Goal: Entertainment & Leisure: Consume media (video, audio)

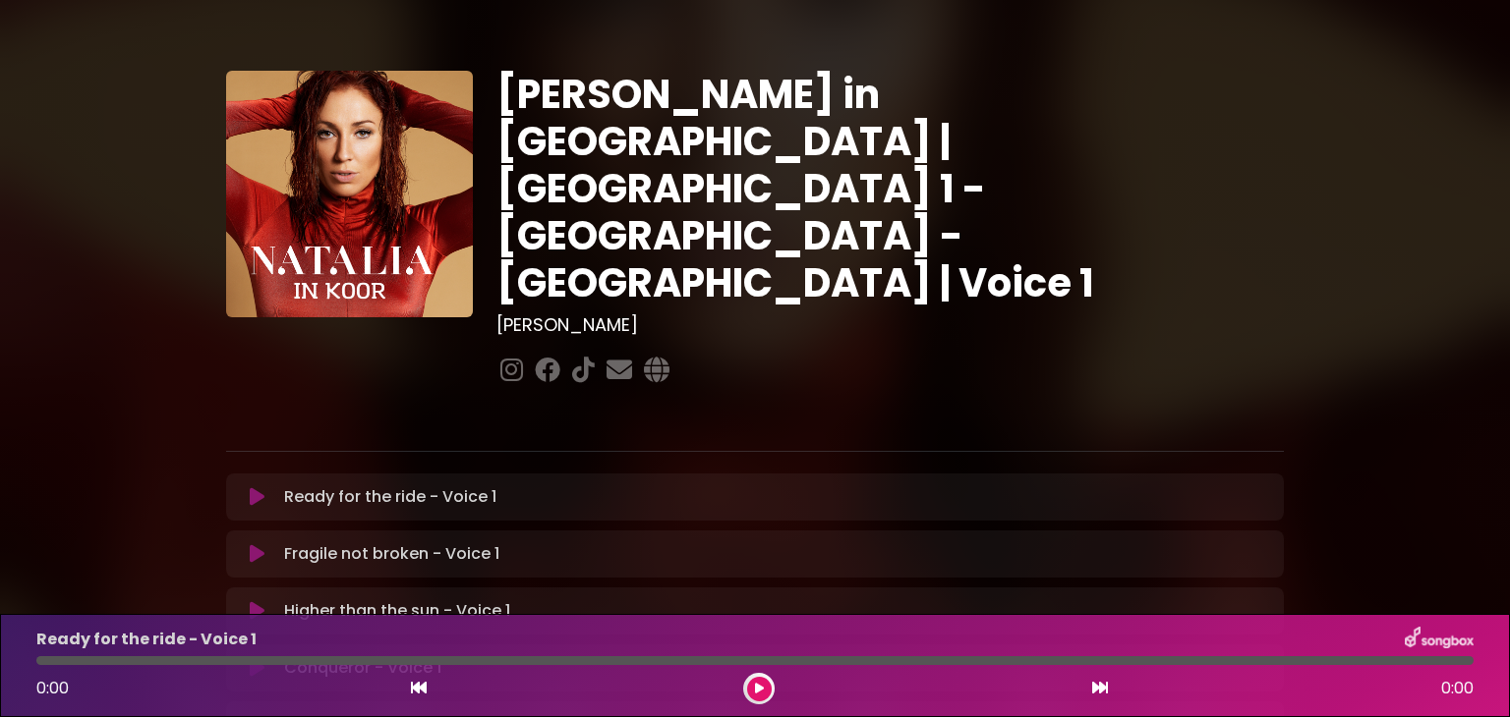
click at [252, 487] on icon at bounding box center [257, 497] width 15 height 20
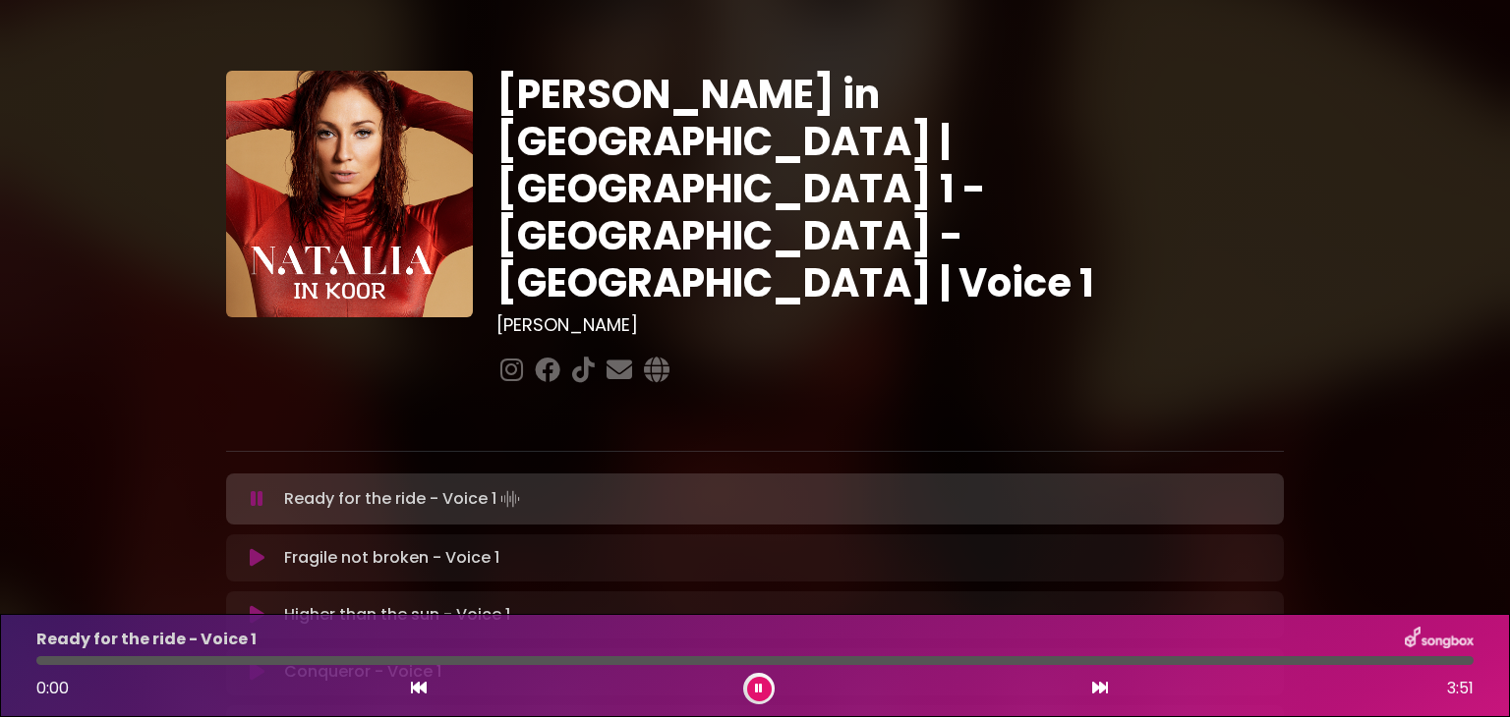
click at [758, 684] on icon at bounding box center [759, 689] width 8 height 12
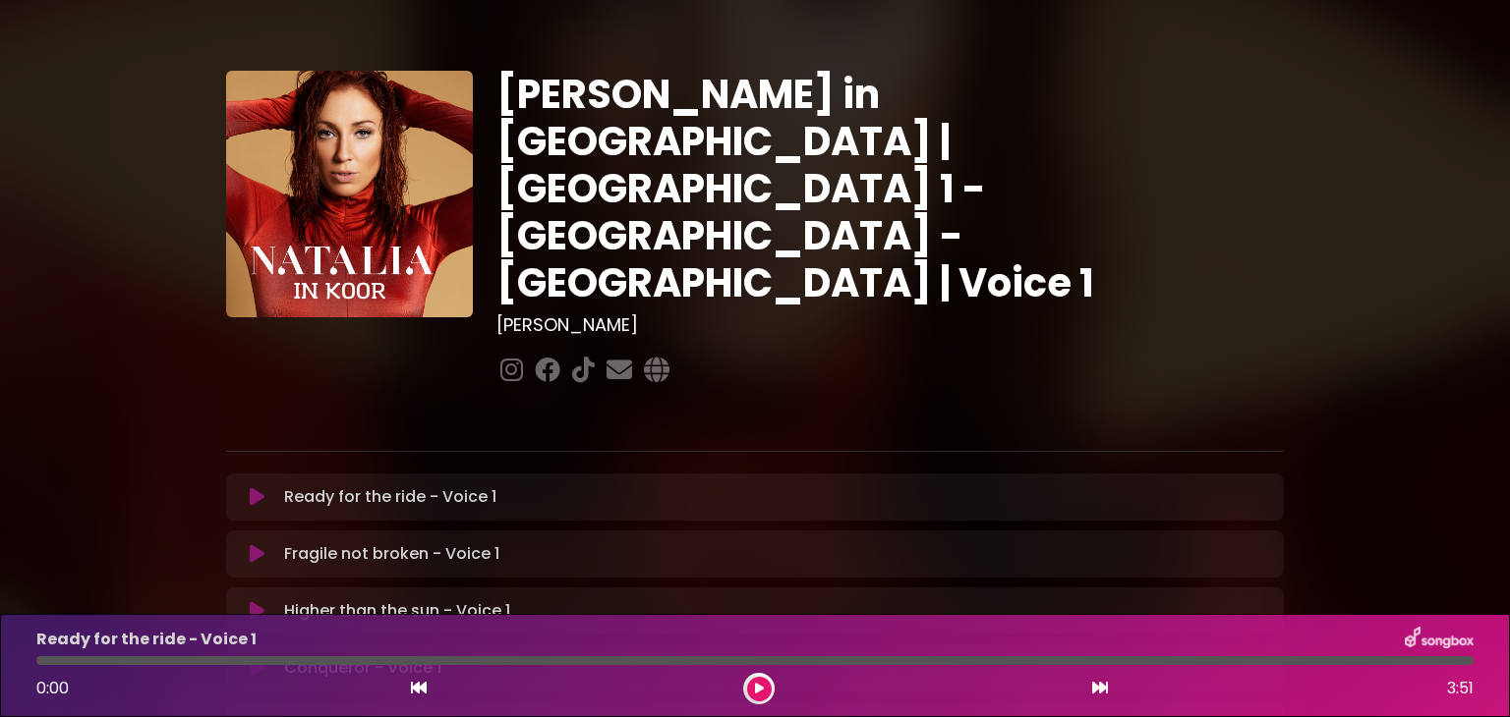
click at [758, 684] on icon at bounding box center [759, 689] width 9 height 12
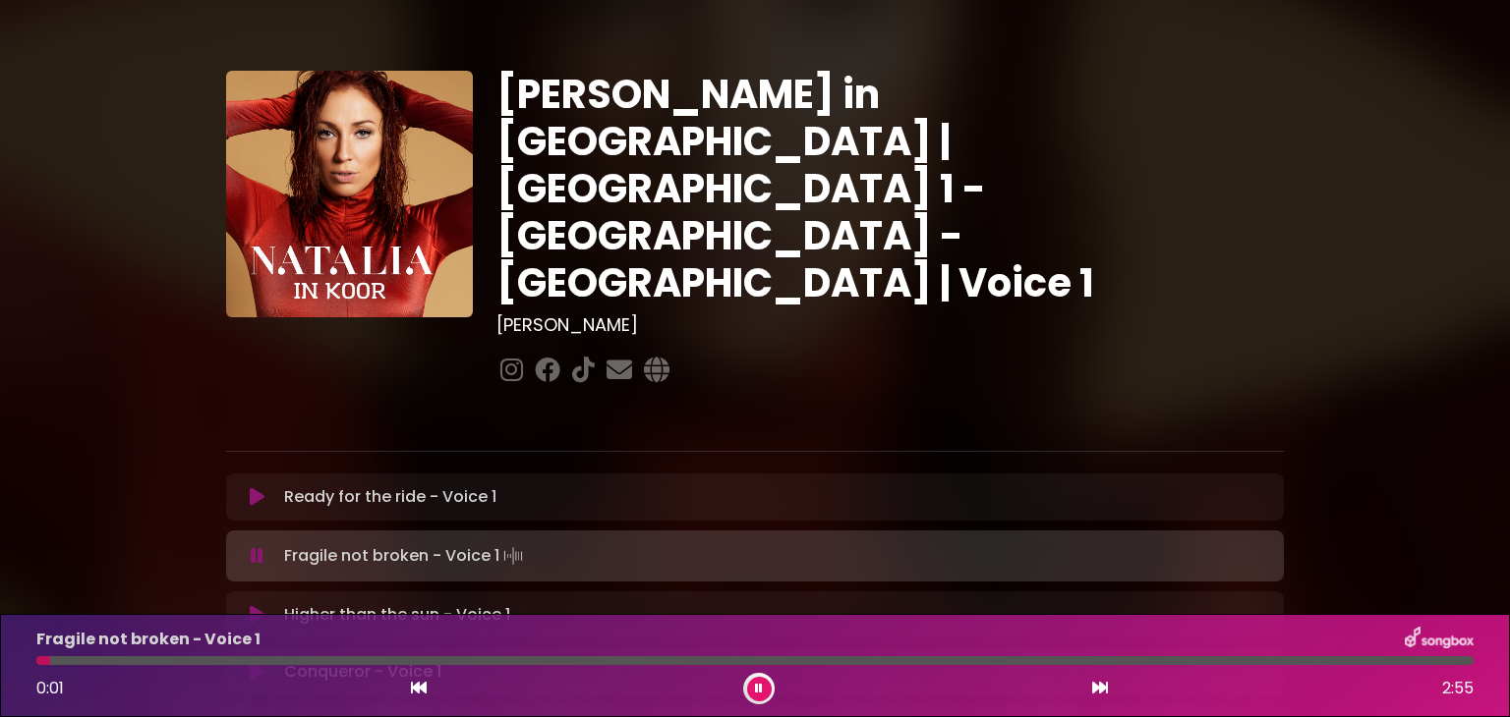
click at [758, 685] on icon at bounding box center [759, 689] width 8 height 12
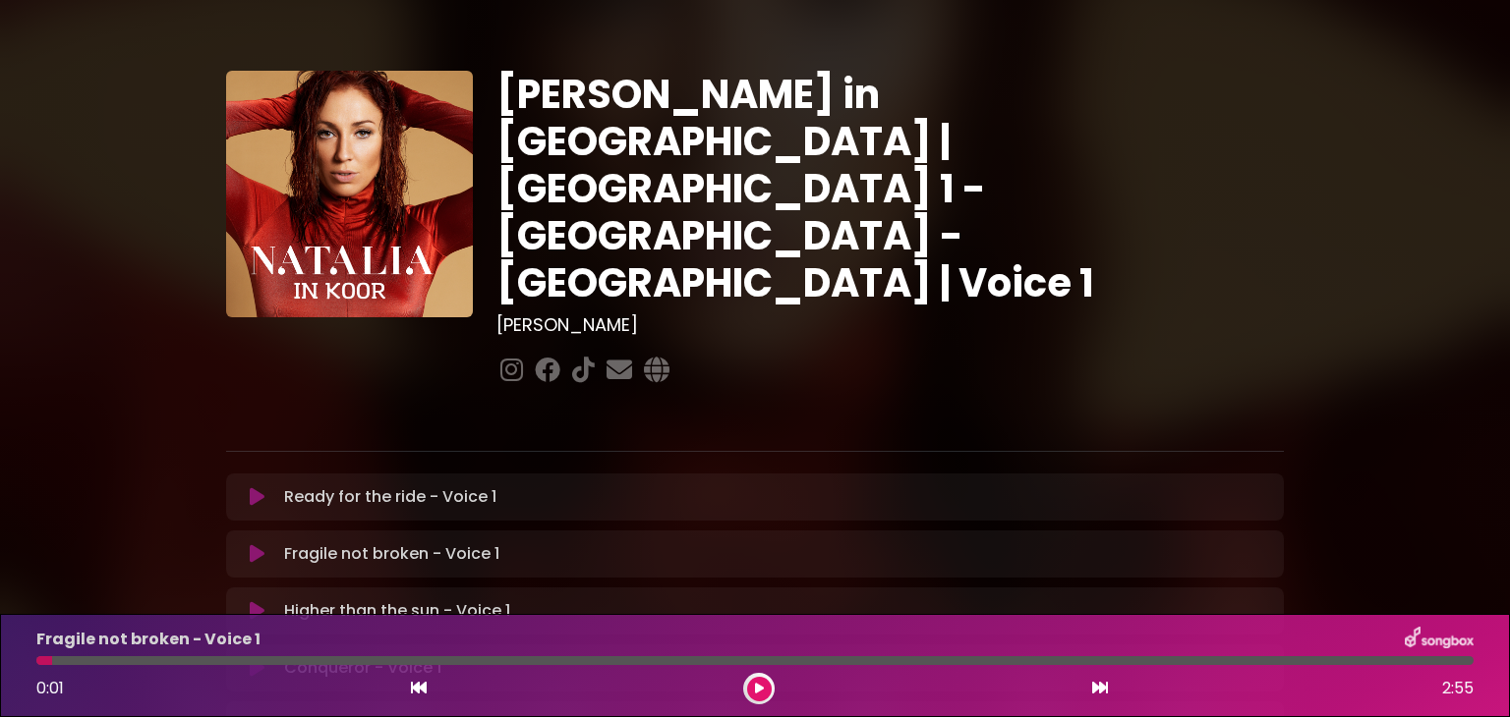
click at [259, 487] on icon at bounding box center [257, 497] width 15 height 20
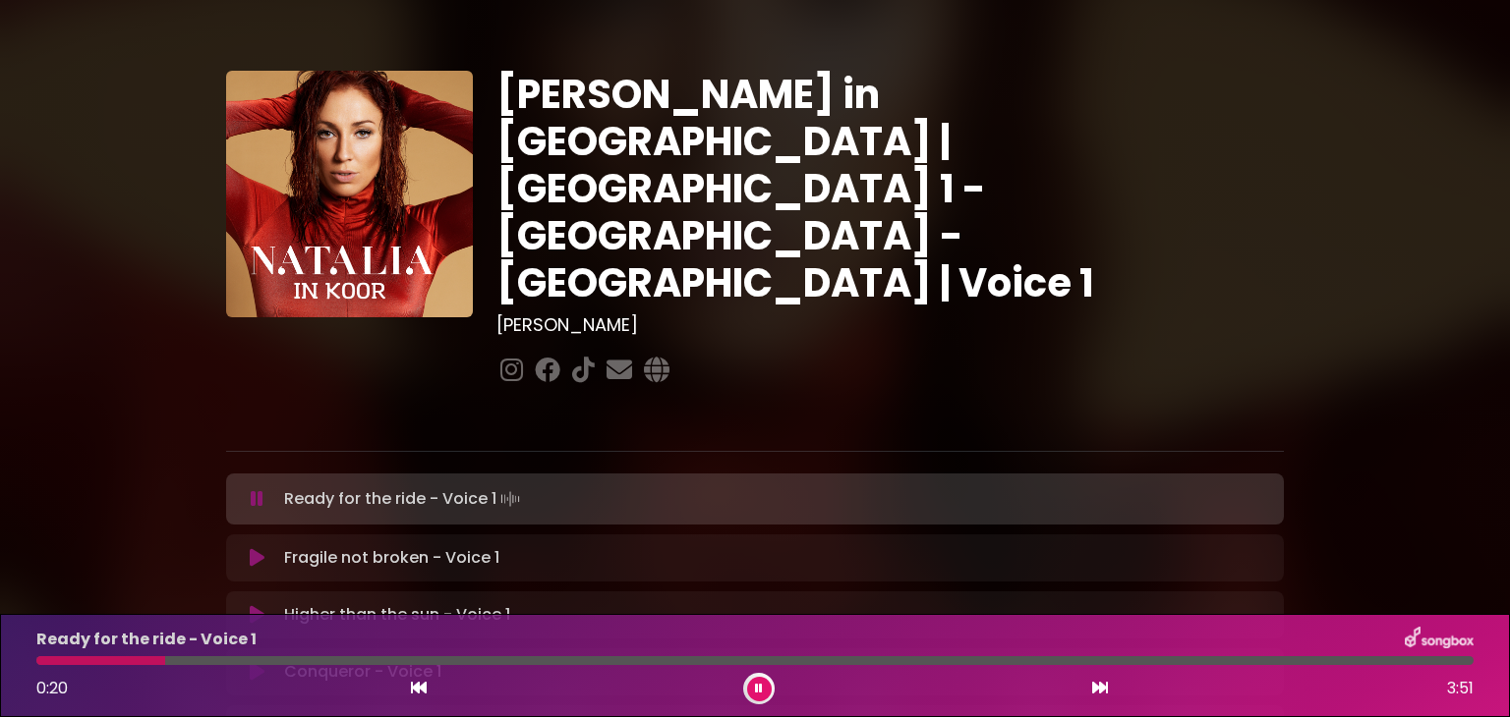
click at [39, 661] on div at bounding box center [100, 661] width 129 height 9
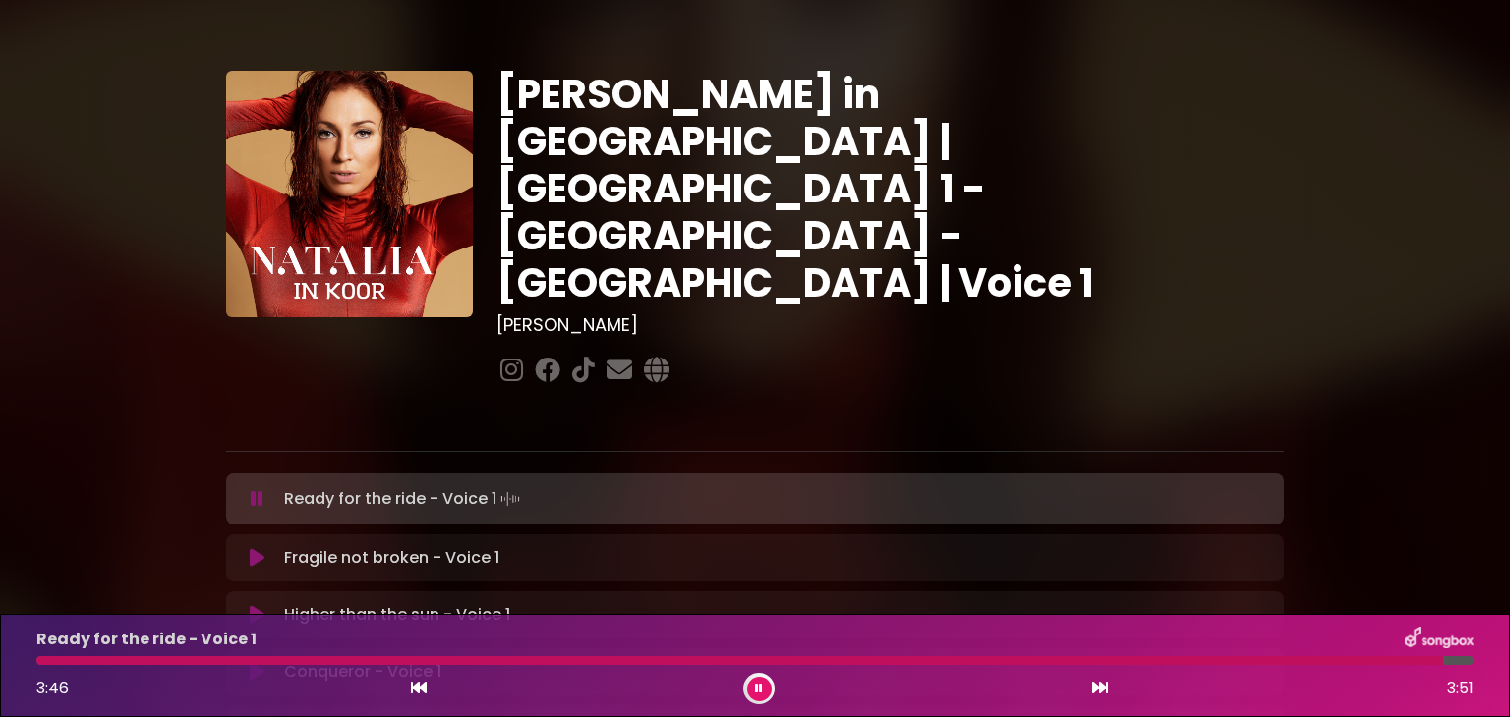
click at [256, 489] on icon at bounding box center [257, 499] width 13 height 20
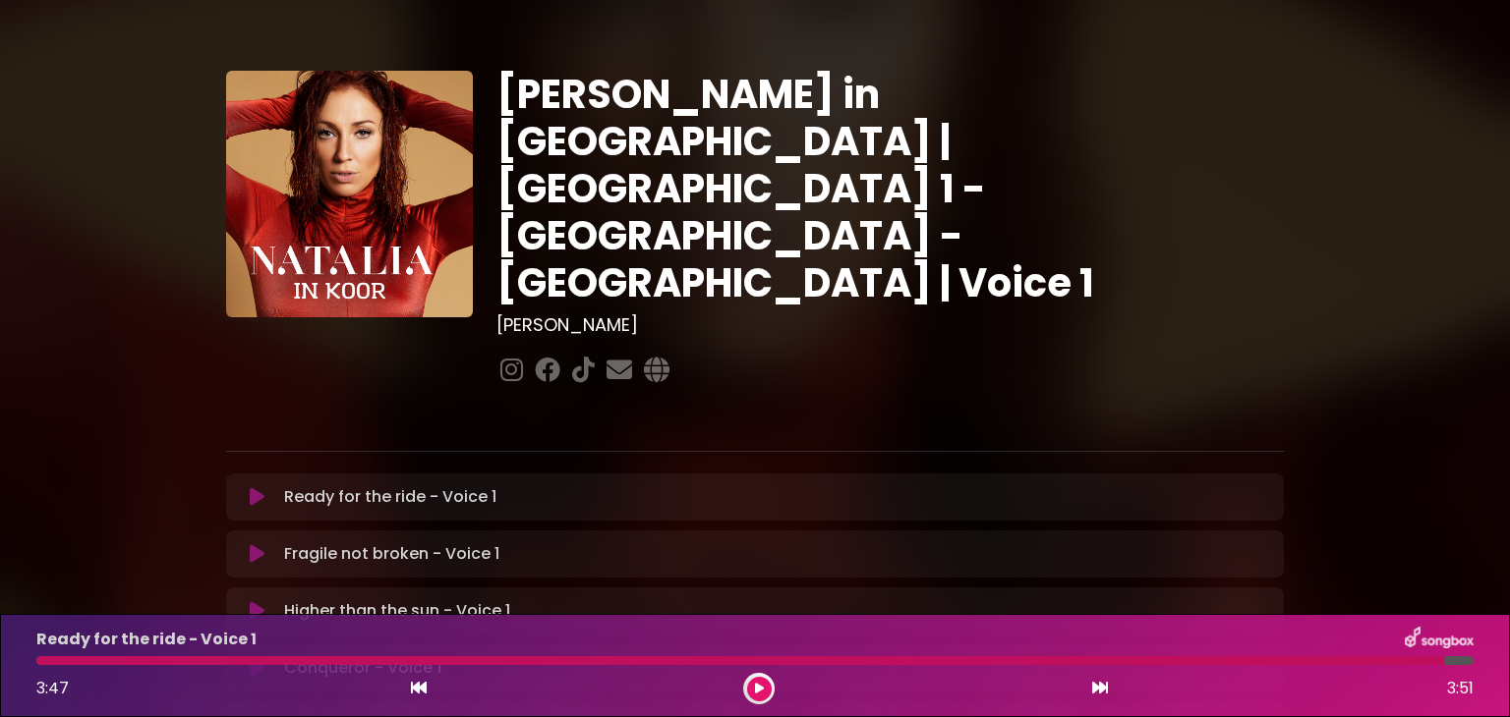
click at [256, 487] on icon at bounding box center [257, 497] width 15 height 20
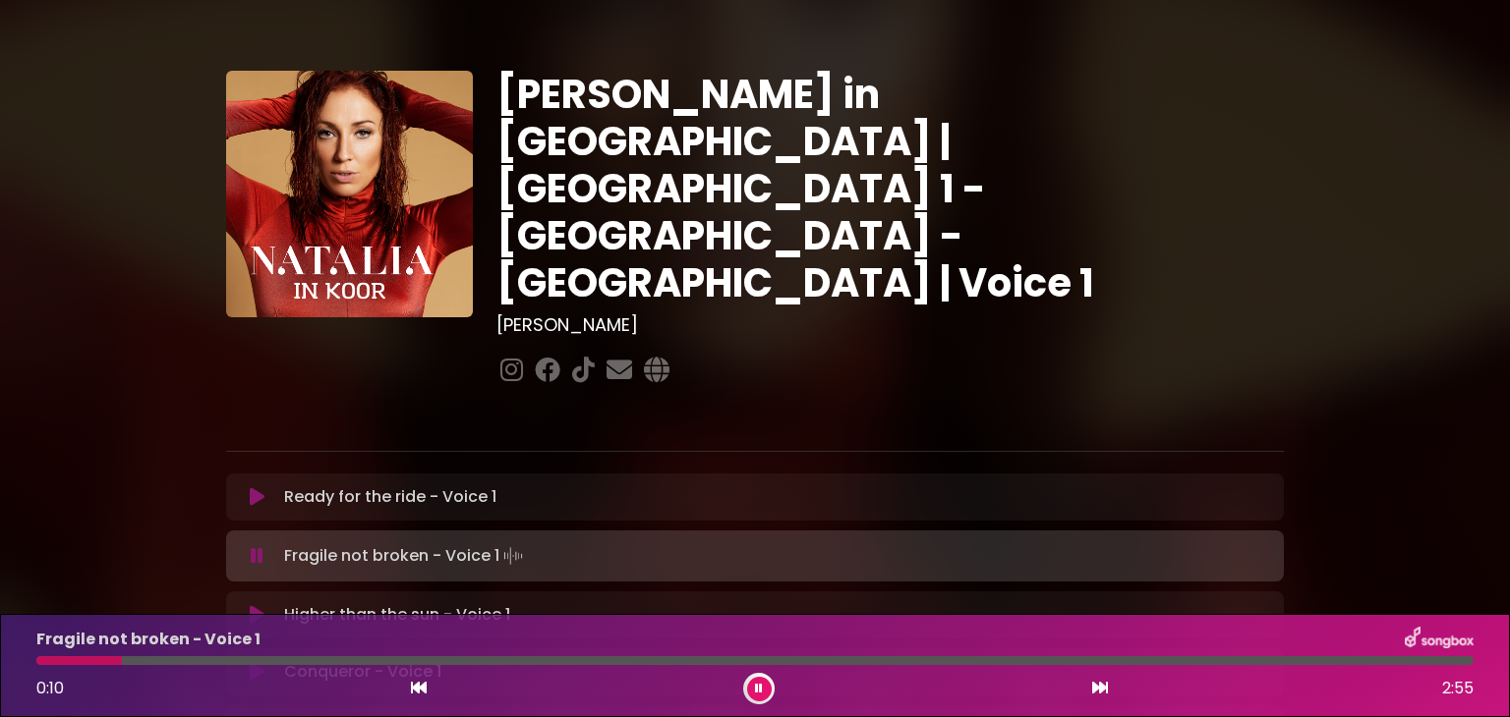
click at [252, 487] on icon at bounding box center [257, 497] width 15 height 20
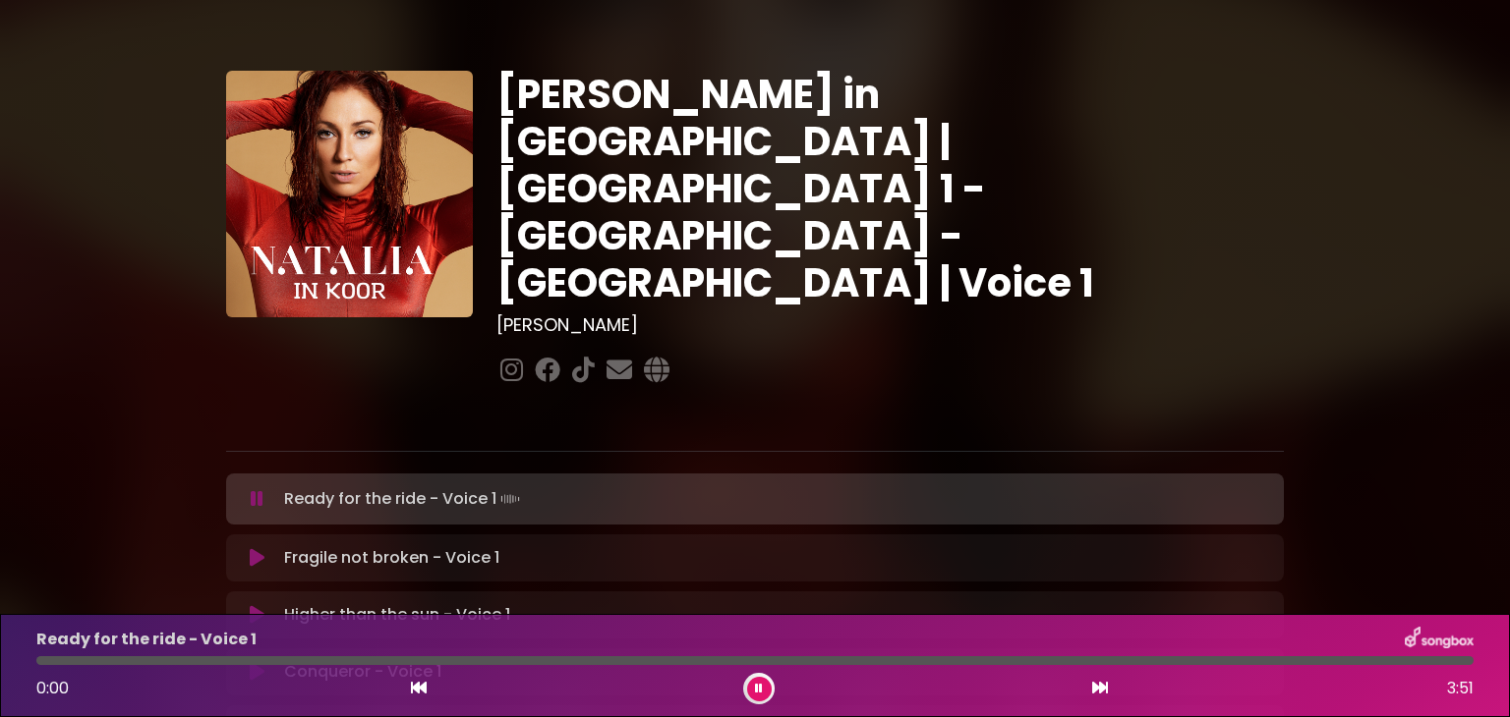
click at [252, 489] on icon at bounding box center [257, 499] width 13 height 20
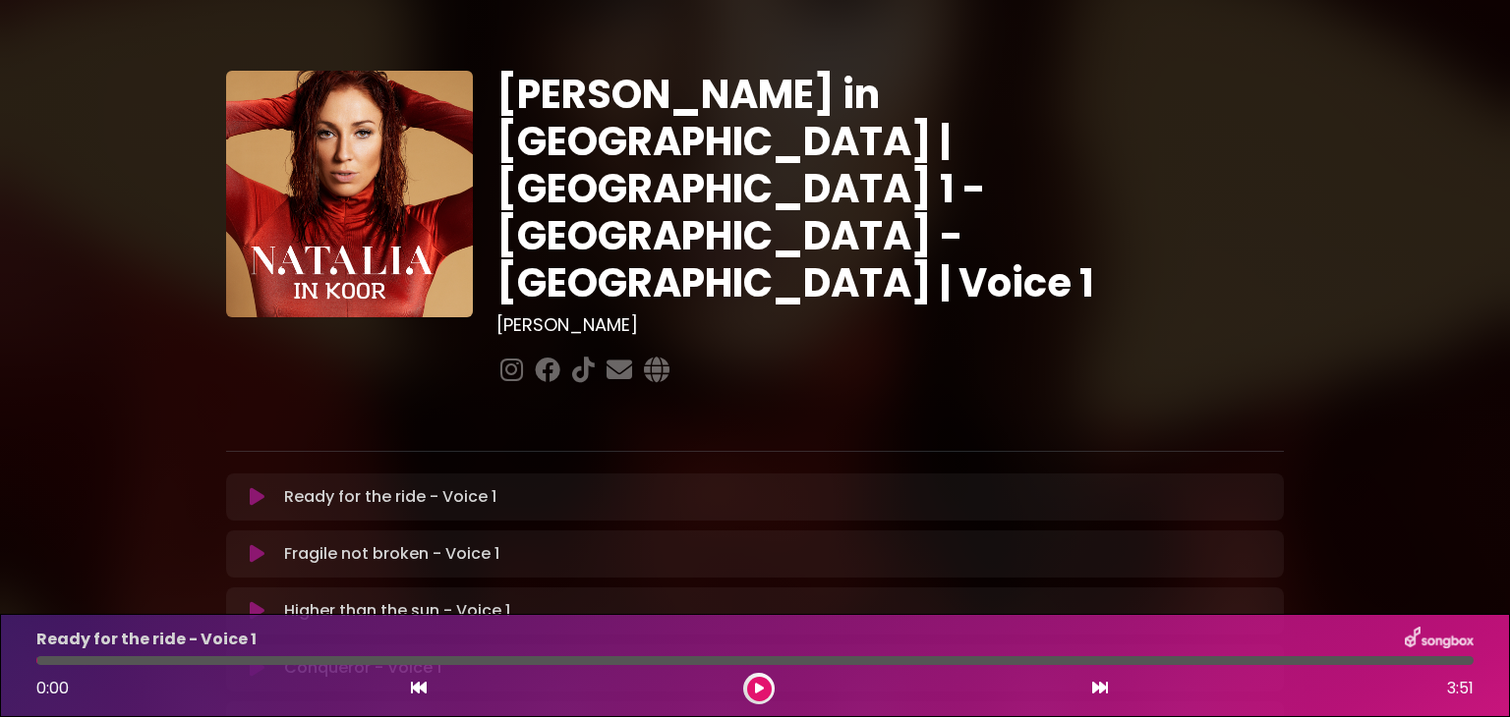
click at [251, 487] on icon at bounding box center [257, 497] width 15 height 20
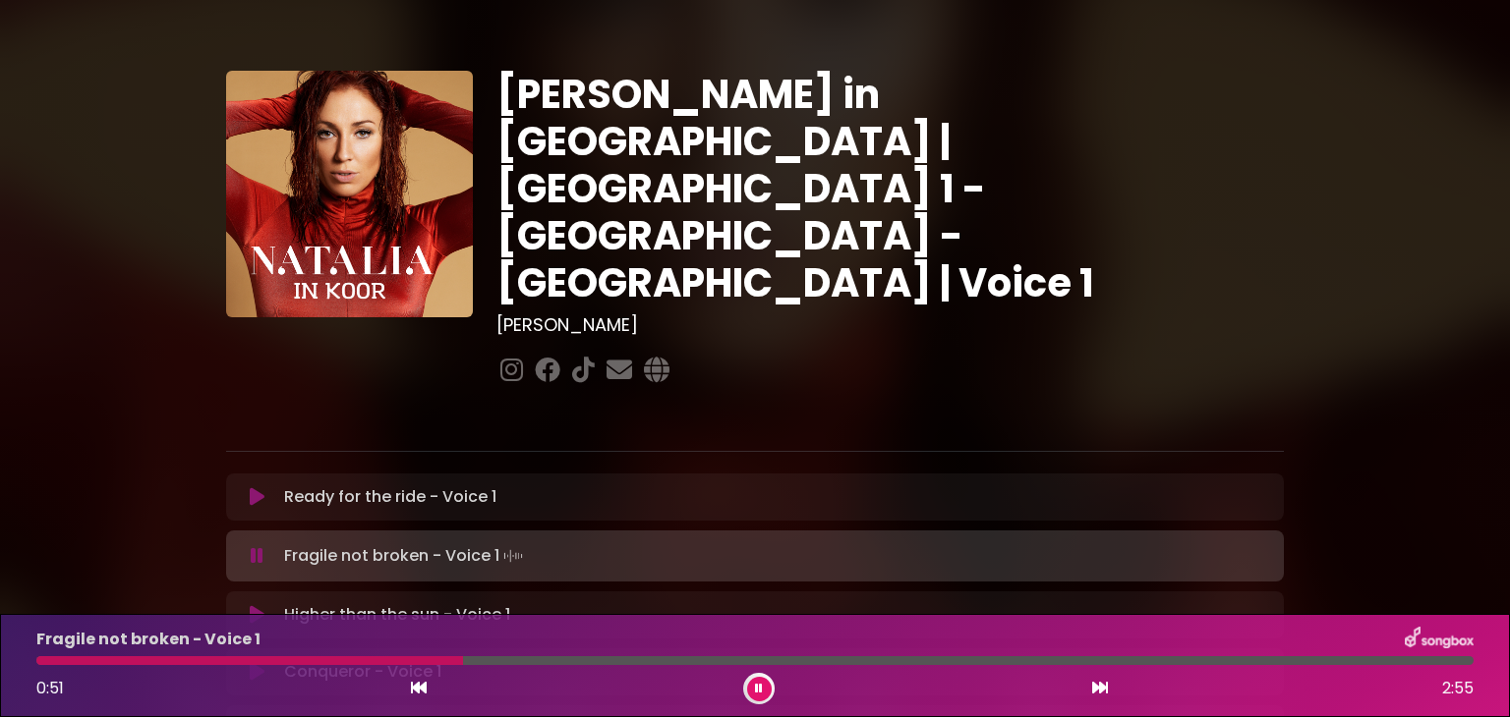
click at [256, 487] on icon at bounding box center [257, 497] width 15 height 20
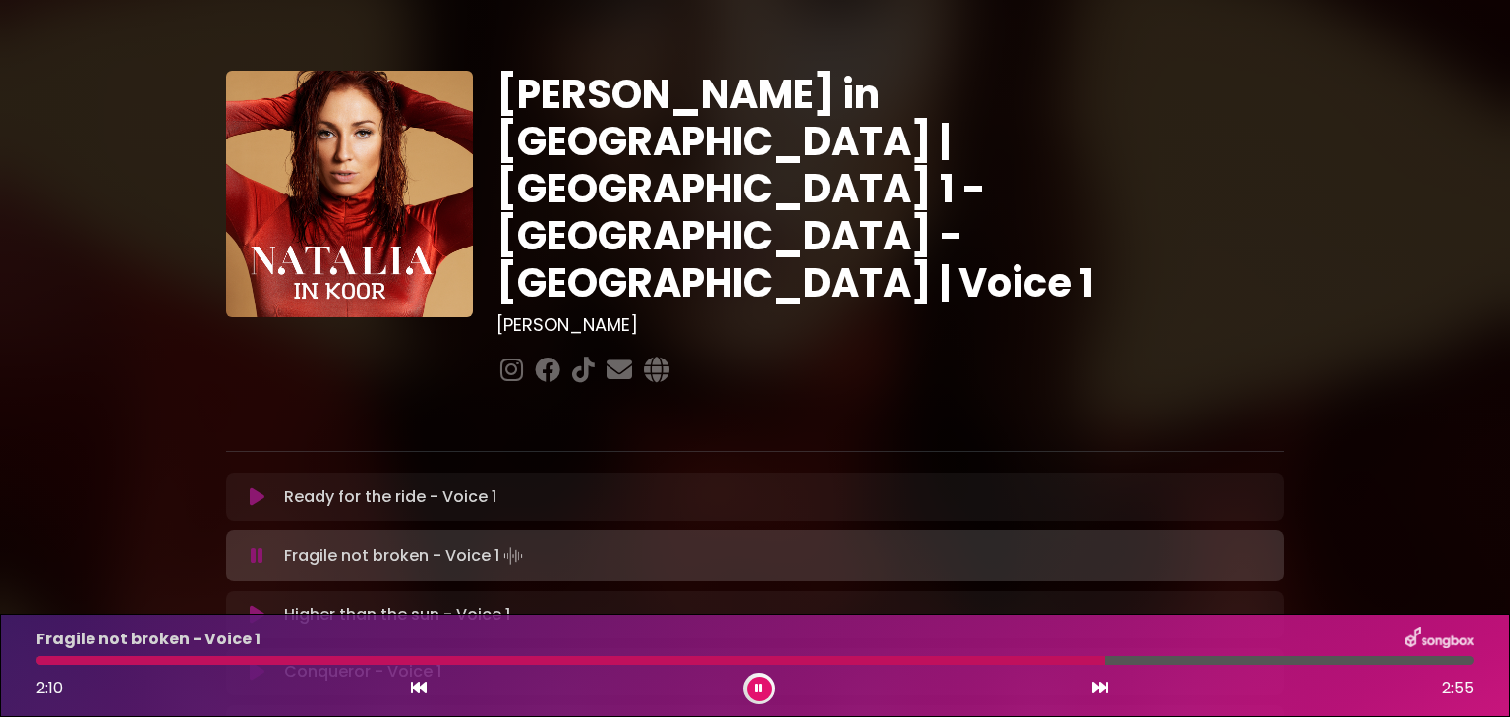
click at [763, 687] on button at bounding box center [759, 689] width 25 height 25
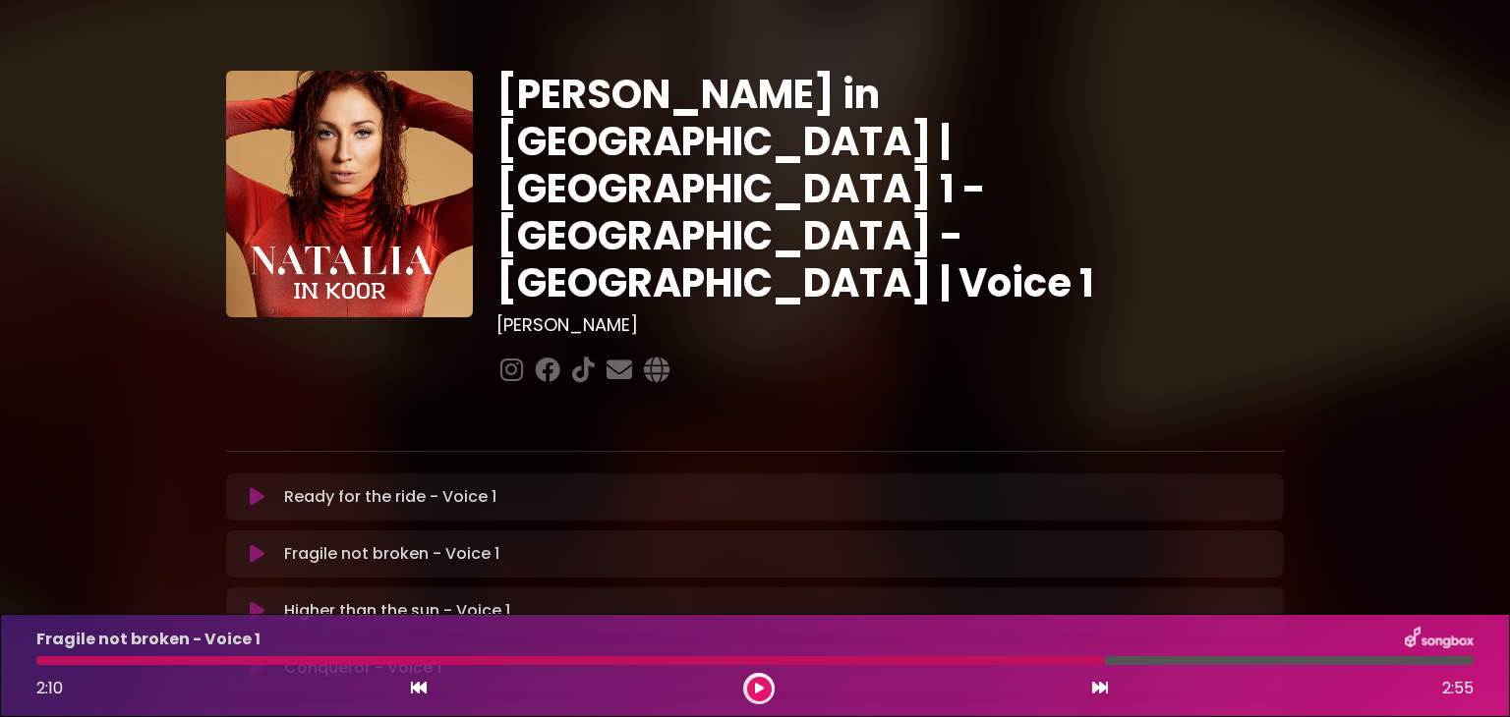
click at [257, 545] on icon at bounding box center [257, 555] width 15 height 20
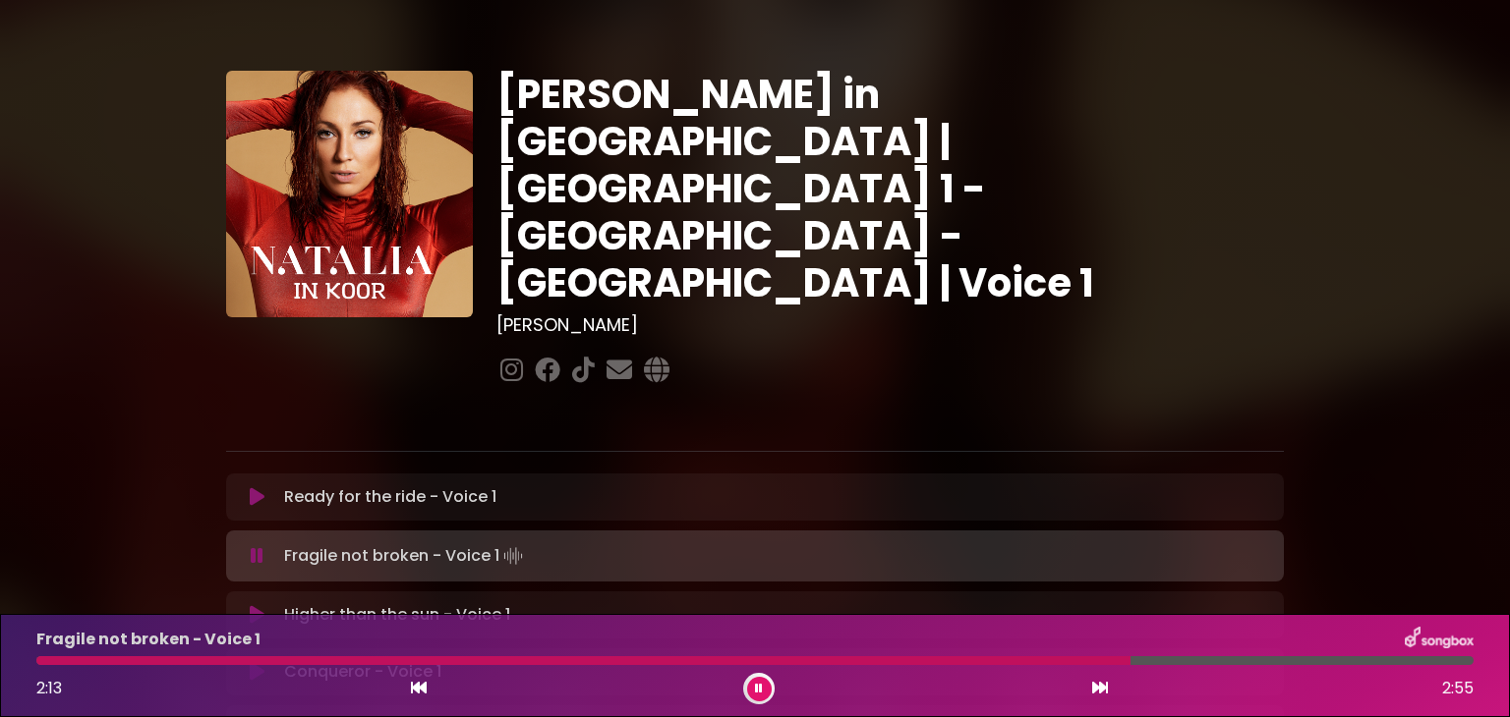
click at [41, 661] on div at bounding box center [583, 661] width 1094 height 9
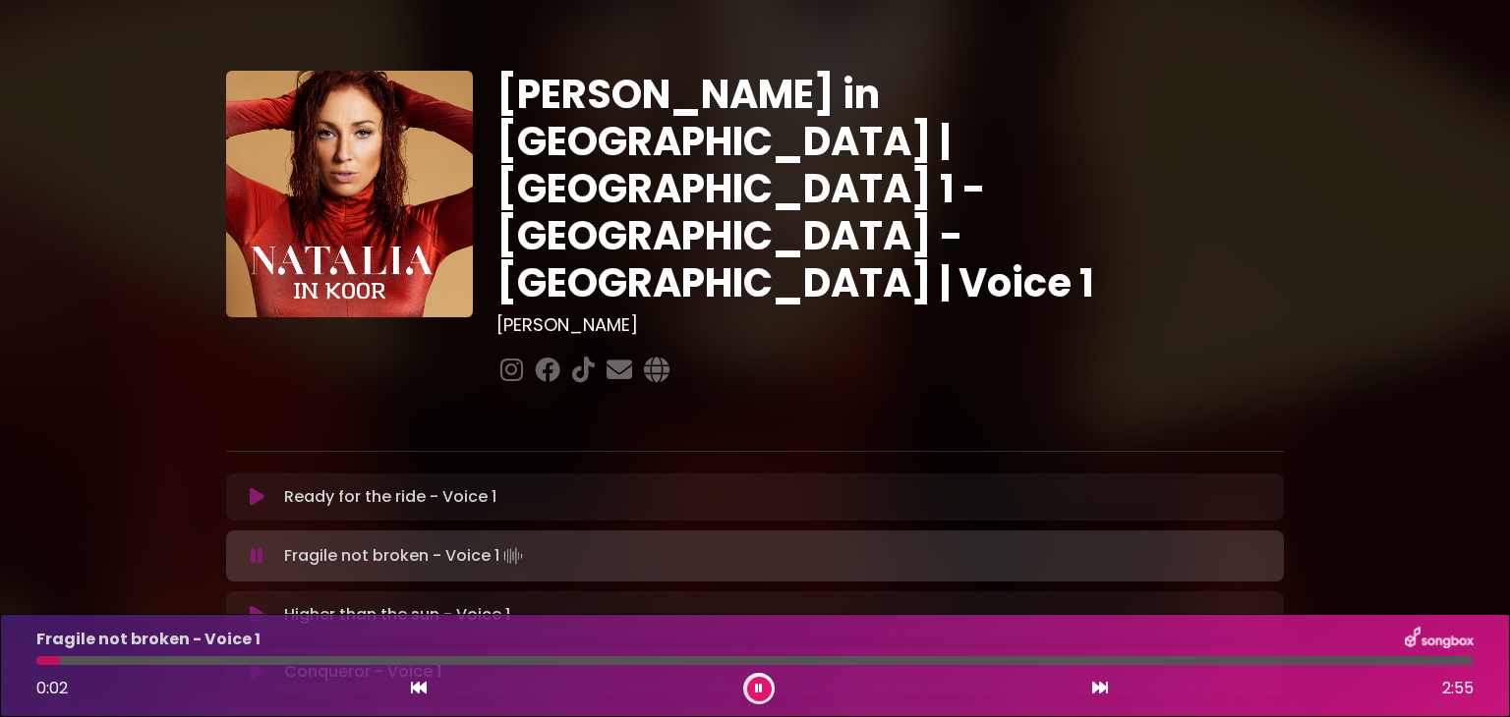
click at [38, 661] on div at bounding box center [48, 661] width 24 height 9
click at [75, 661] on div at bounding box center [107, 661] width 142 height 9
click at [39, 661] on div at bounding box center [65, 661] width 58 height 9
click at [39, 661] on div at bounding box center [39, 661] width 7 height 9
click at [36, 661] on div at bounding box center [41, 661] width 11 height 9
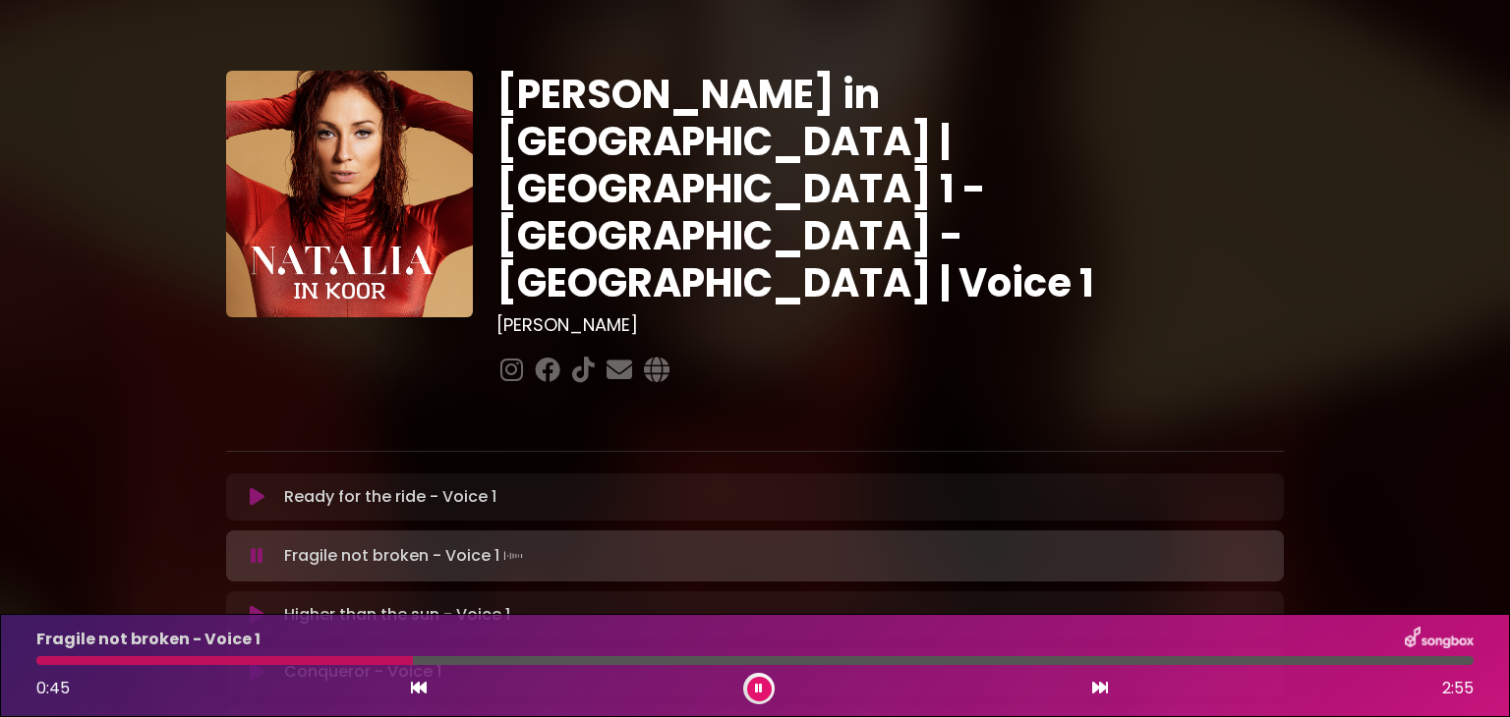
click at [350, 664] on div at bounding box center [224, 661] width 376 height 9
click at [320, 666] on div "Fragile not broken - Voice 1 0:39 2:55" at bounding box center [755, 666] width 1461 height 78
click at [293, 661] on div at bounding box center [200, 661] width 328 height 9
click at [254, 659] on div at bounding box center [173, 661] width 275 height 9
click at [231, 662] on div at bounding box center [154, 661] width 236 height 9
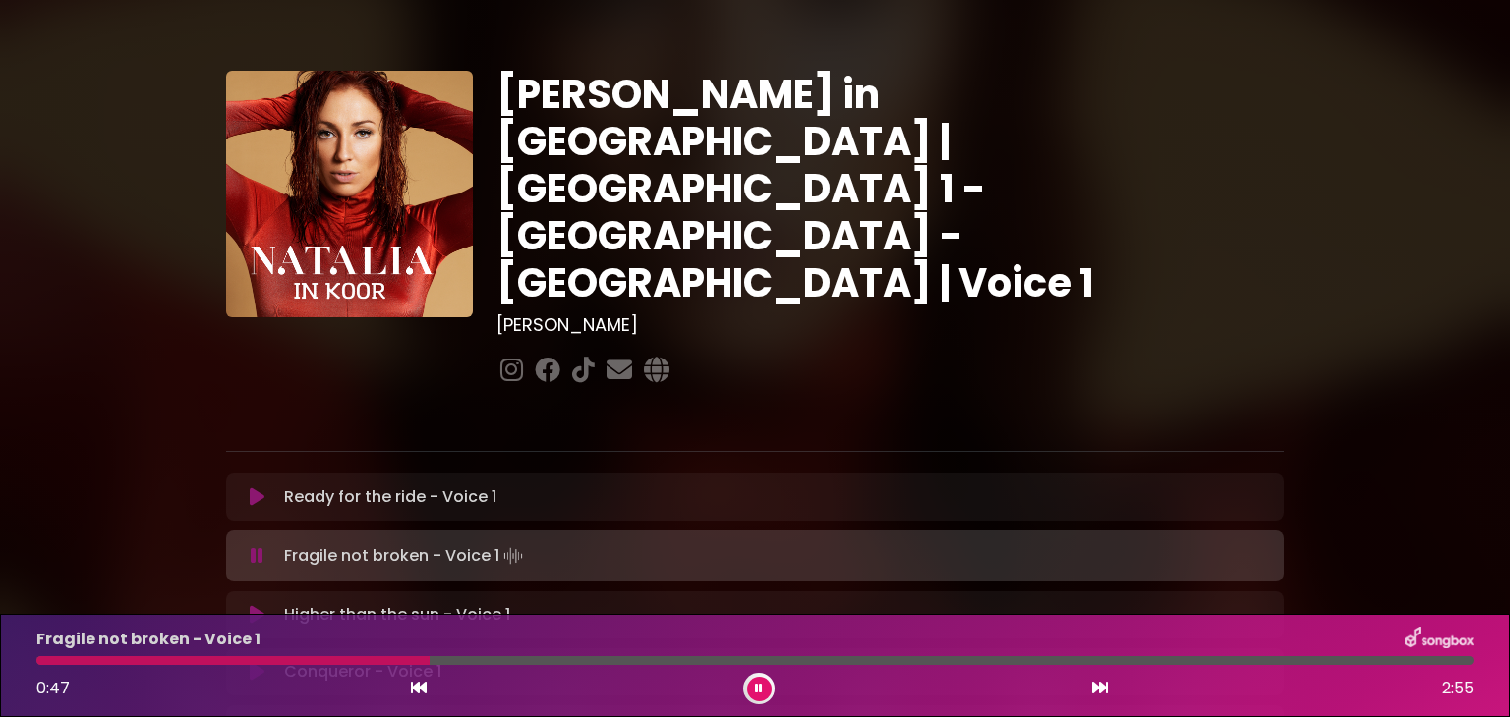
click at [41, 661] on div at bounding box center [232, 661] width 393 height 9
click at [37, 663] on div at bounding box center [43, 661] width 15 height 9
click at [41, 661] on div at bounding box center [41, 661] width 11 height 9
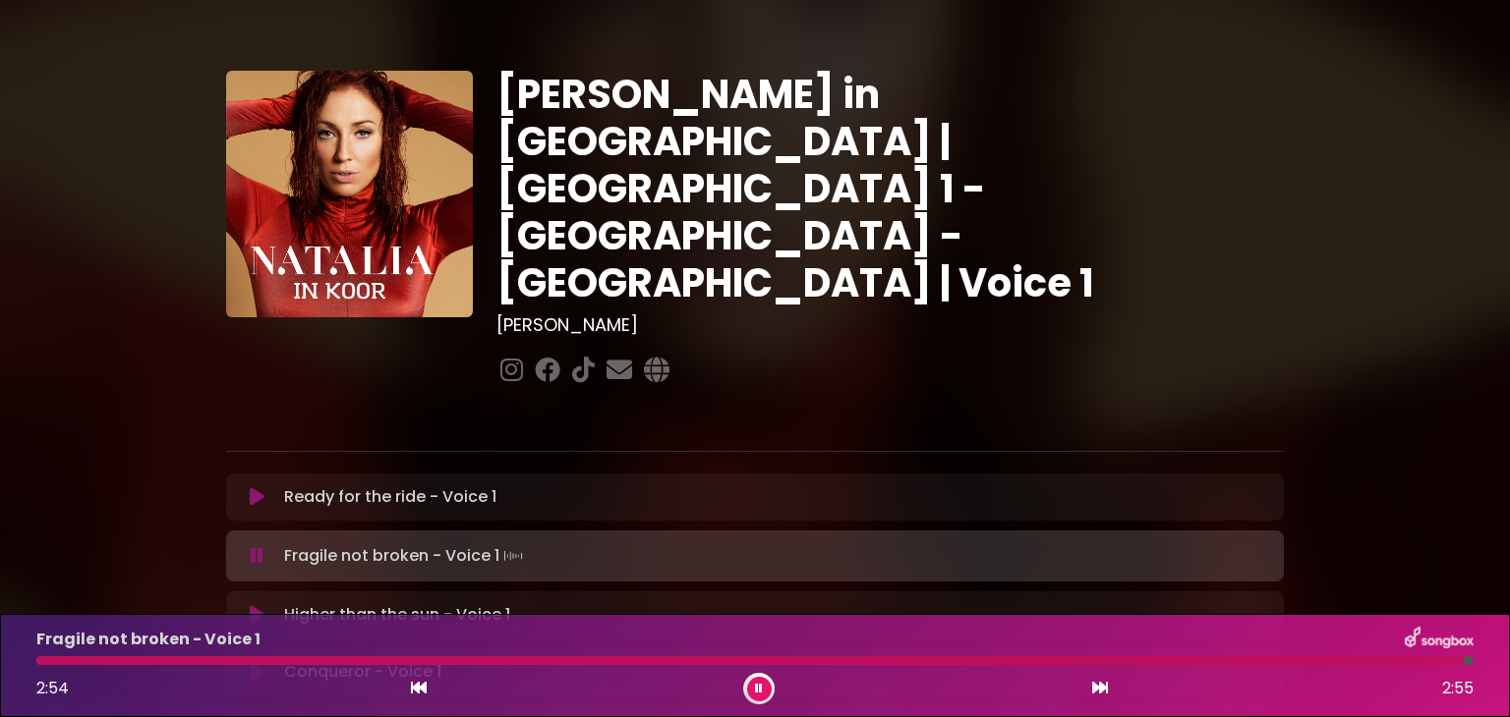
click at [39, 658] on div at bounding box center [749, 661] width 1427 height 9
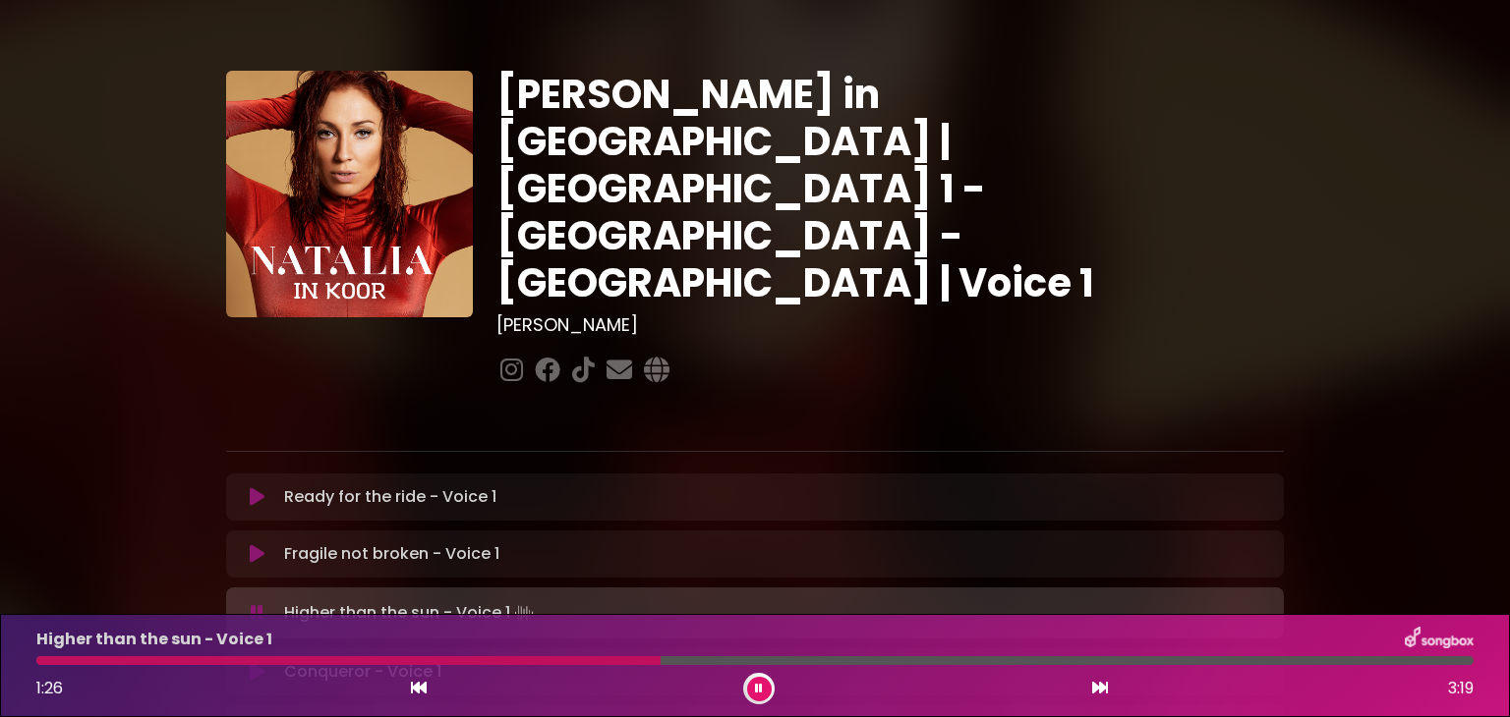
click at [756, 684] on icon at bounding box center [759, 689] width 8 height 12
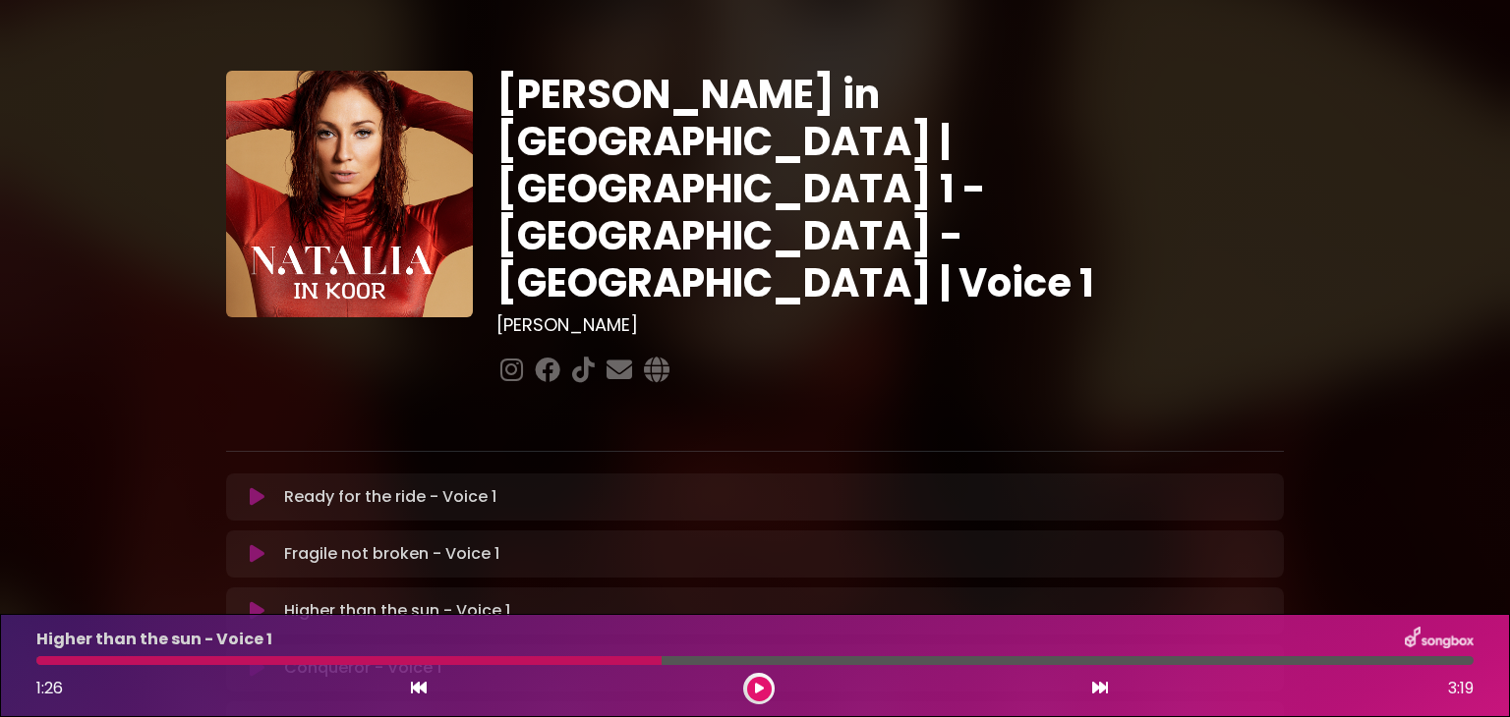
click at [629, 660] on div at bounding box center [348, 661] width 625 height 9
click at [617, 660] on div at bounding box center [348, 661] width 625 height 9
click at [640, 662] on div at bounding box center [348, 661] width 625 height 9
click at [632, 657] on div at bounding box center [348, 661] width 625 height 9
click at [635, 660] on div at bounding box center [348, 661] width 625 height 9
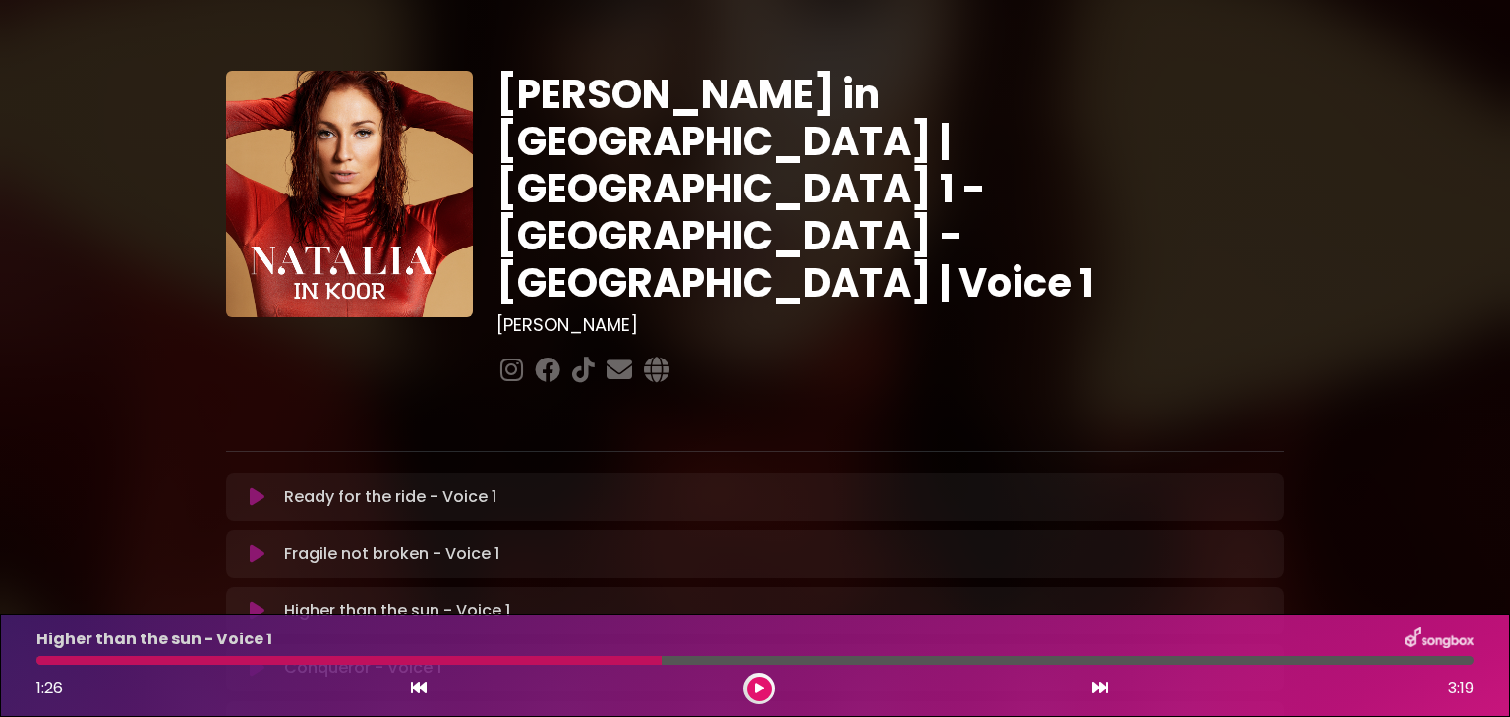
drag, startPoint x: 660, startPoint y: 658, endPoint x: 629, endPoint y: 663, distance: 31.0
click at [629, 663] on div at bounding box center [348, 661] width 625 height 9
click at [625, 658] on div at bounding box center [348, 661] width 625 height 9
click at [676, 657] on div at bounding box center [754, 661] width 1437 height 9
click at [755, 685] on icon at bounding box center [759, 689] width 9 height 12
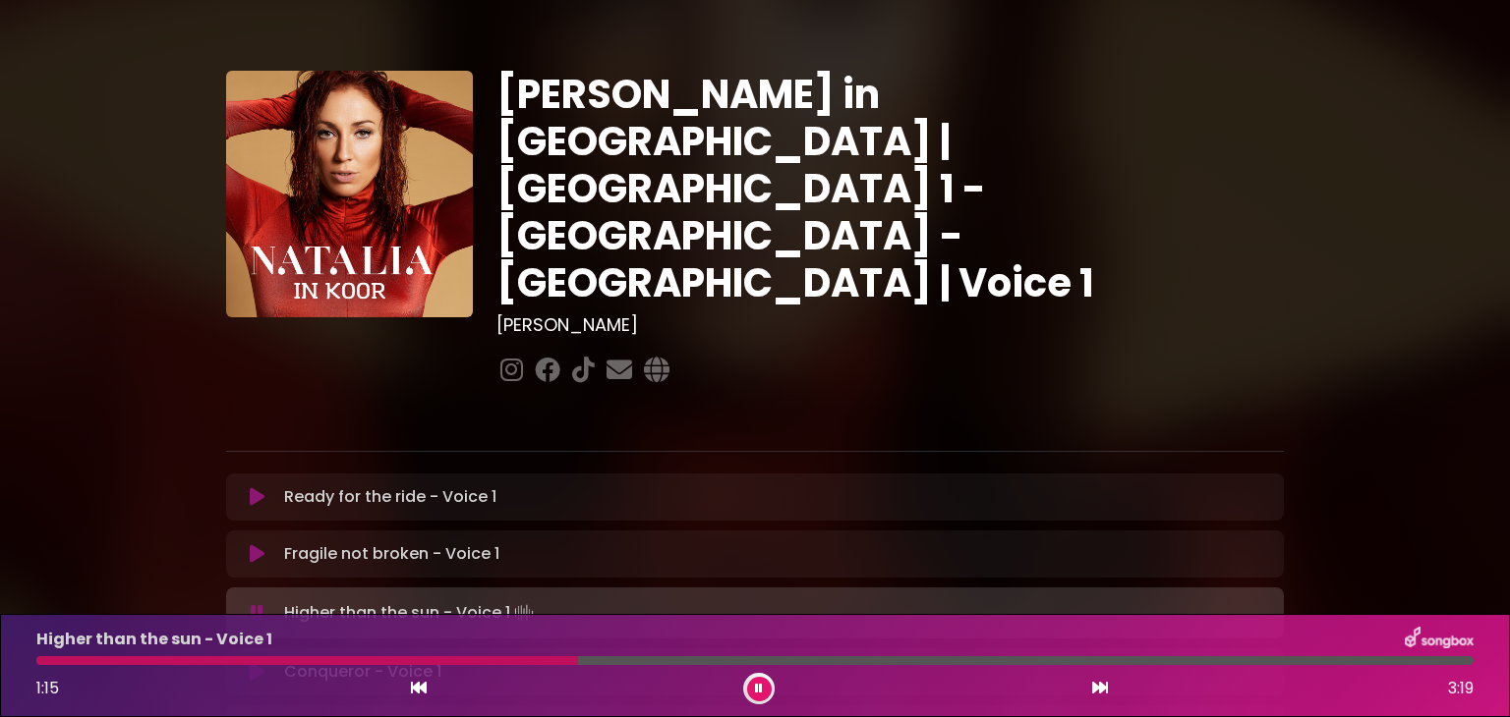
drag, startPoint x: 674, startPoint y: 660, endPoint x: 578, endPoint y: 664, distance: 96.4
click at [578, 664] on div at bounding box center [307, 661] width 542 height 9
click at [752, 687] on button at bounding box center [759, 689] width 25 height 25
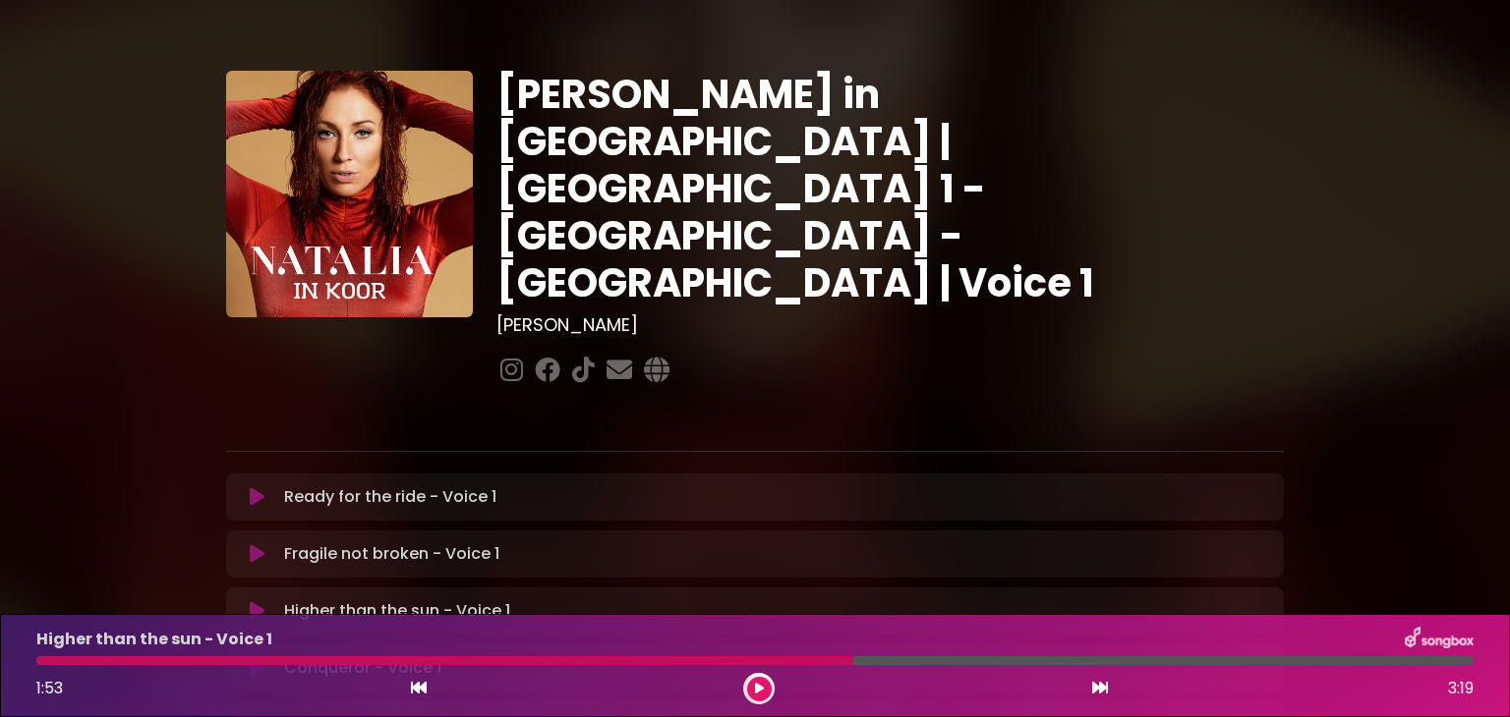
click at [759, 683] on icon at bounding box center [759, 689] width 9 height 12
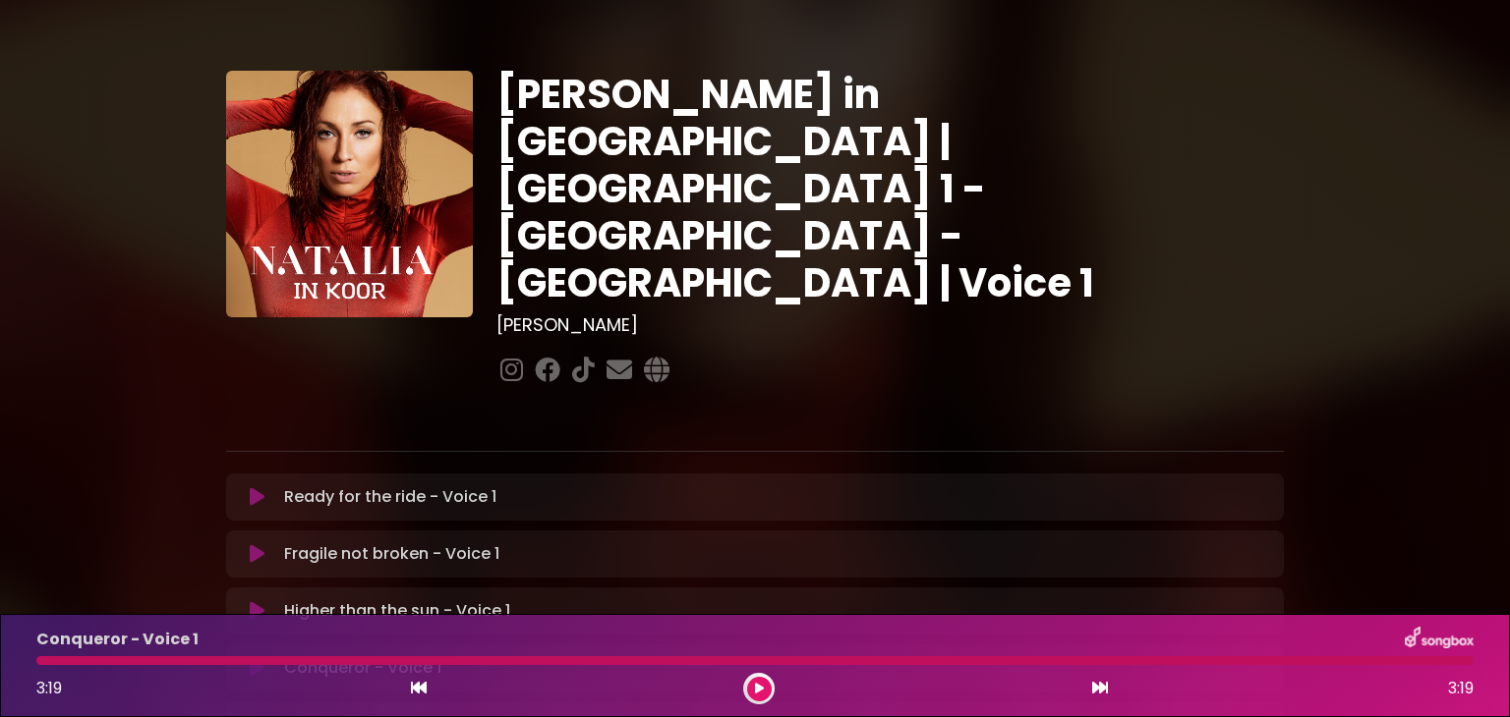
click at [759, 683] on icon at bounding box center [759, 689] width 9 height 12
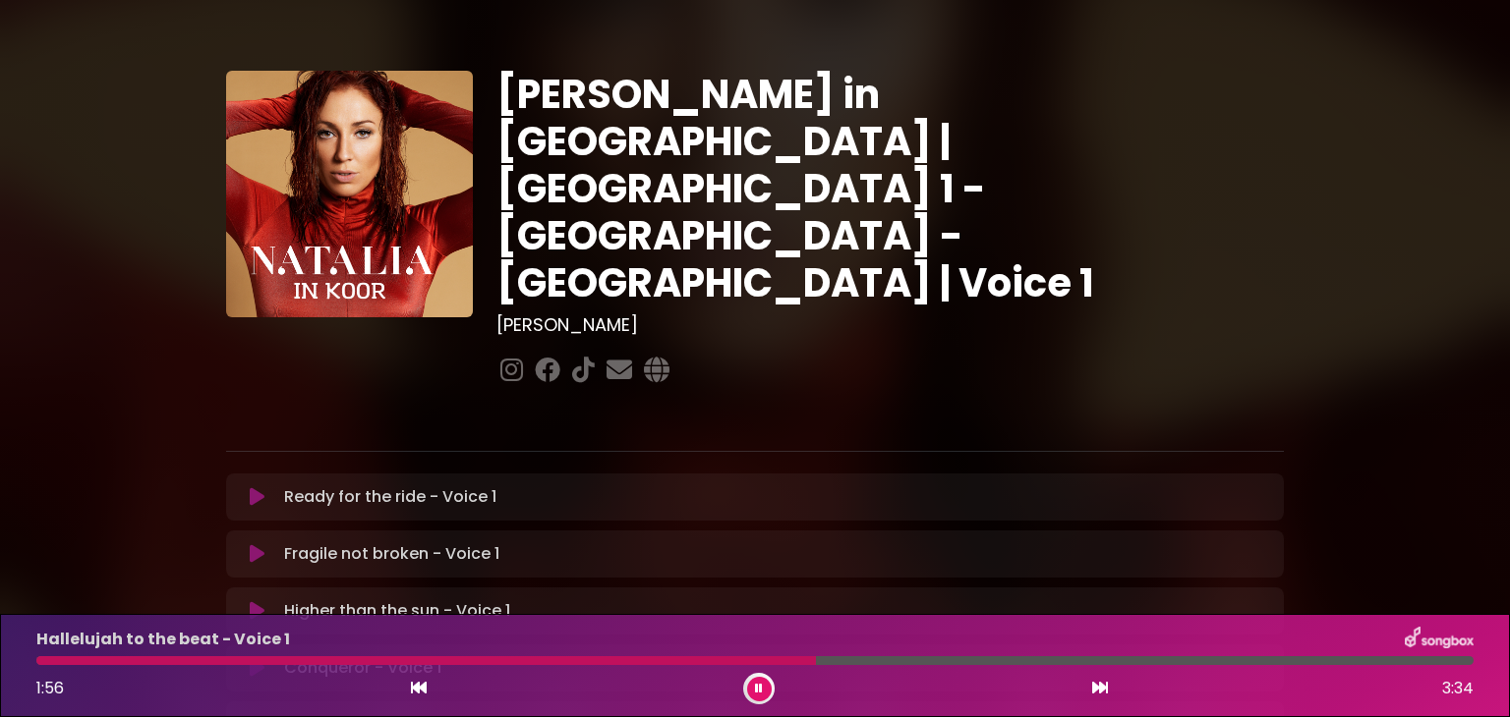
click at [759, 686] on icon at bounding box center [759, 689] width 8 height 12
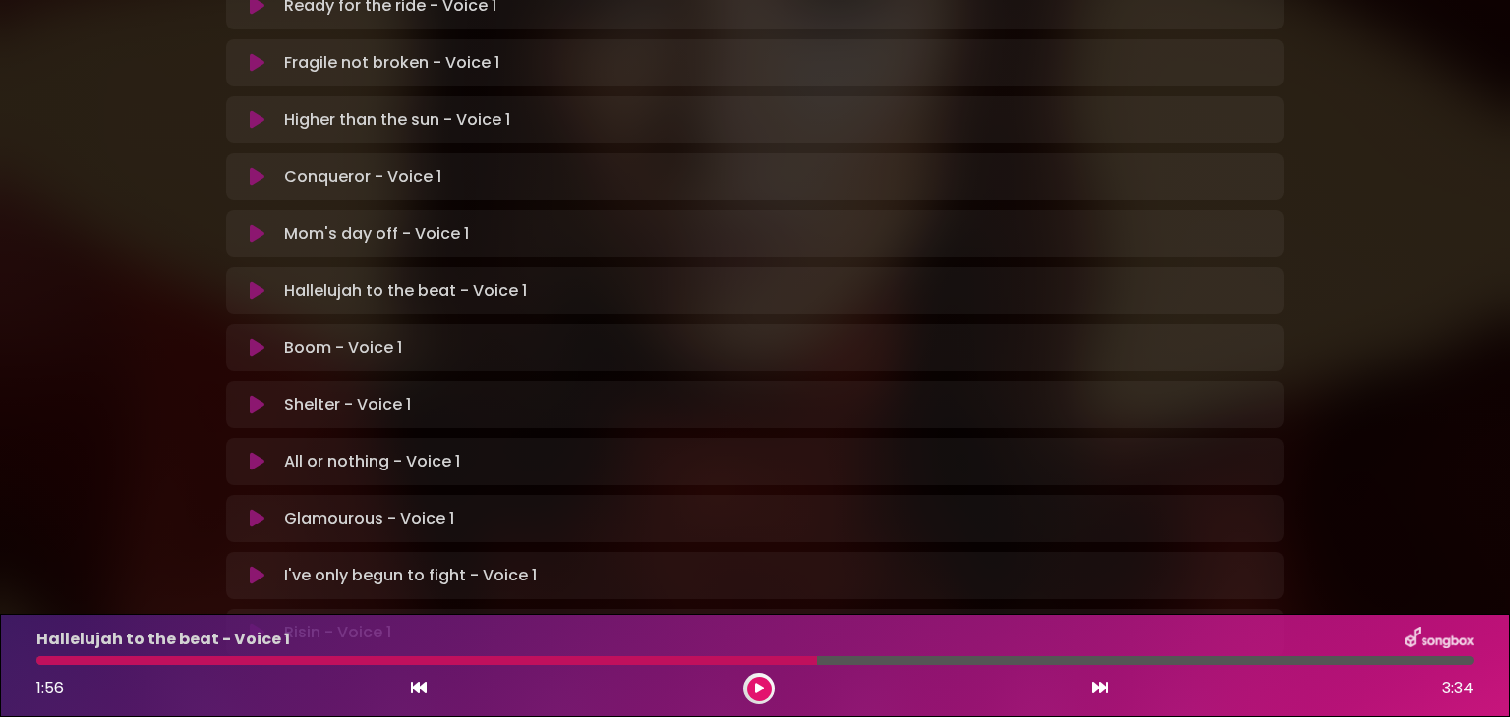
scroll to position [586, 0]
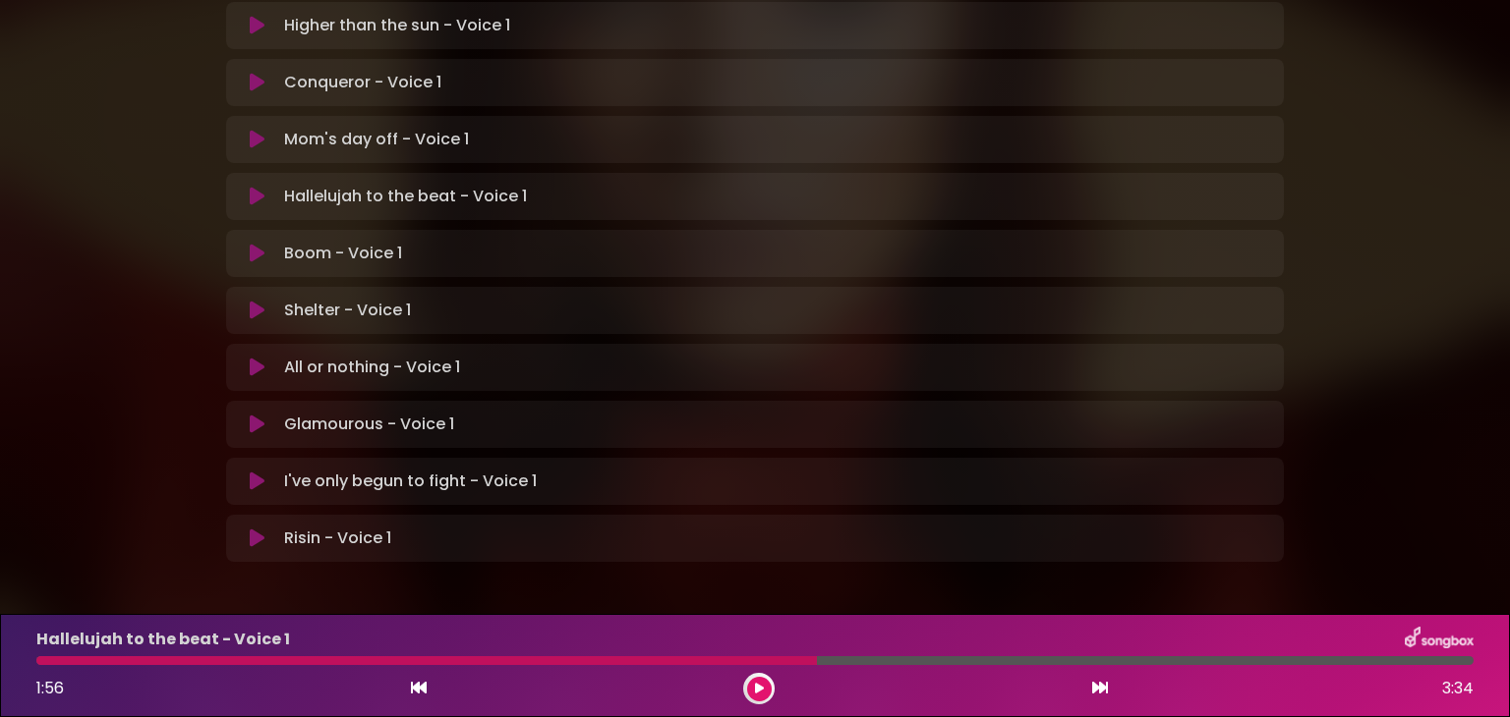
click at [259, 529] on icon at bounding box center [257, 539] width 15 height 20
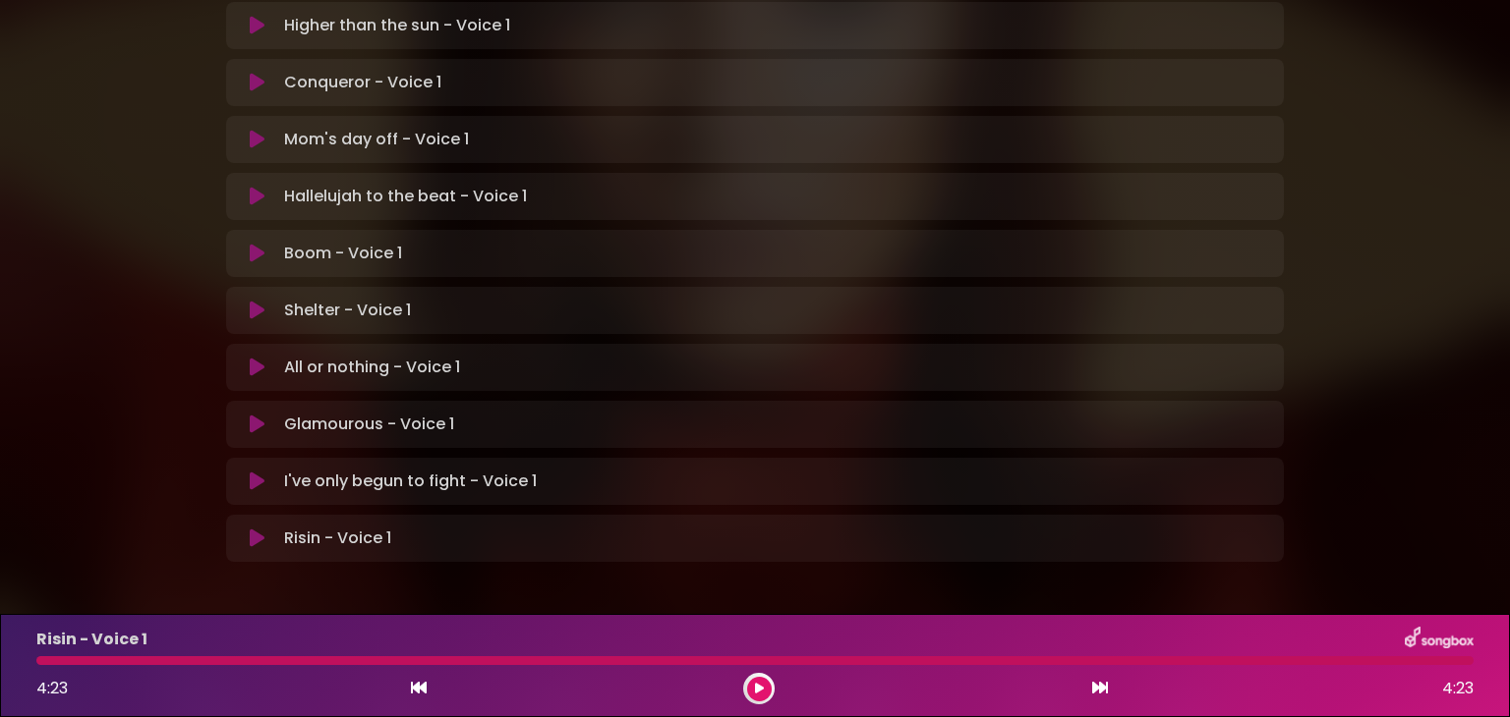
click at [36, 664] on div at bounding box center [755, 661] width 1461 height 9
click at [40, 657] on div at bounding box center [754, 661] width 1437 height 9
click at [39, 662] on div at bounding box center [754, 661] width 1437 height 9
click at [340, 527] on p "Risin - Voice 1 Loading Track..." at bounding box center [337, 539] width 107 height 24
click at [254, 529] on icon at bounding box center [257, 539] width 15 height 20
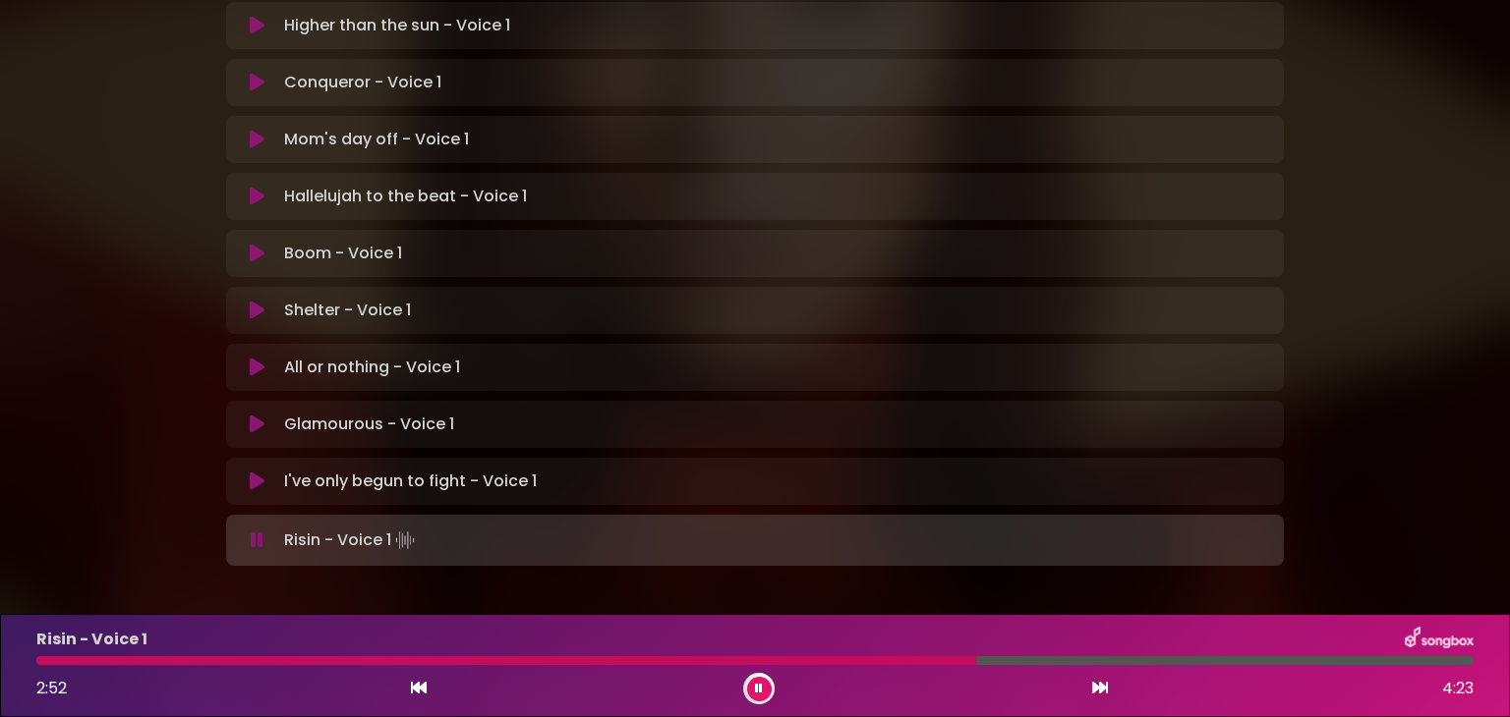
click at [756, 683] on icon at bounding box center [759, 689] width 8 height 12
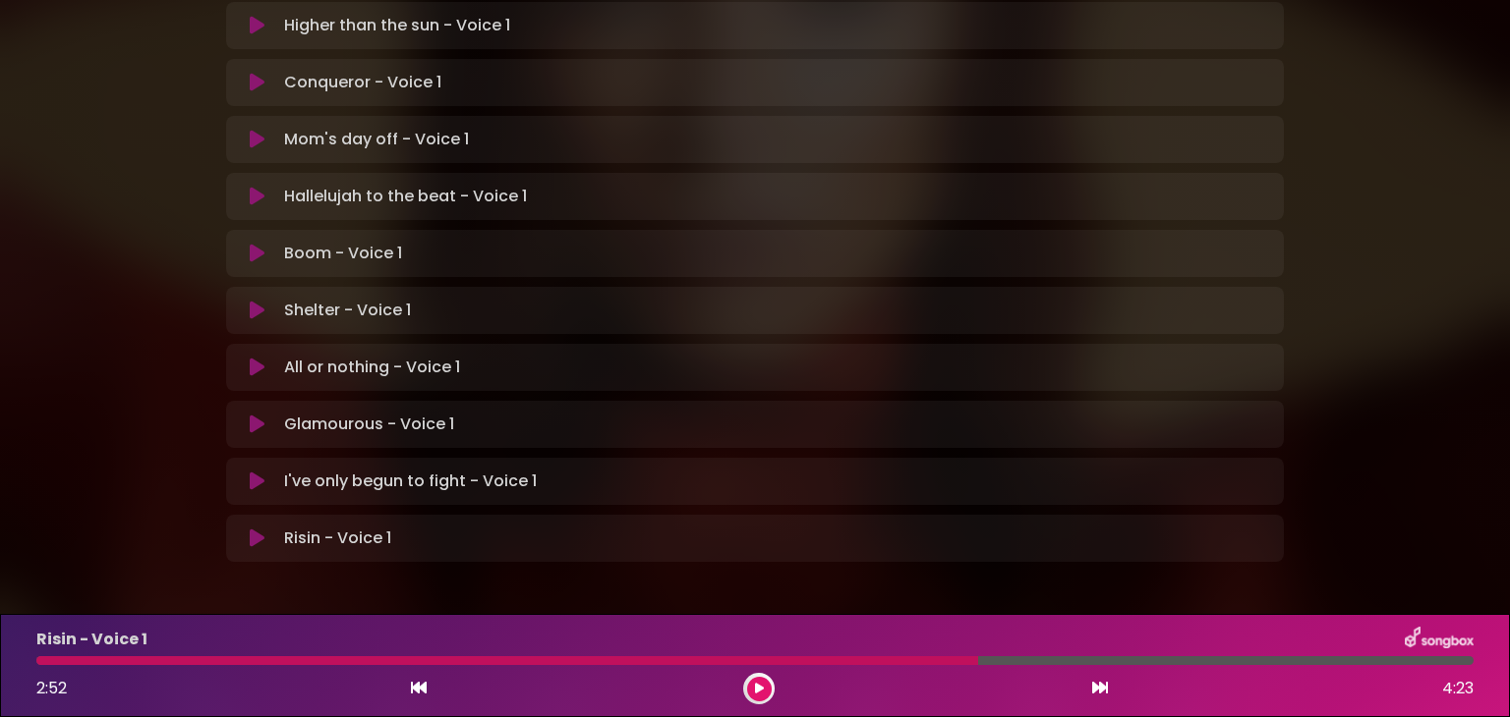
scroll to position [330, 0]
